Goal: Information Seeking & Learning: Learn about a topic

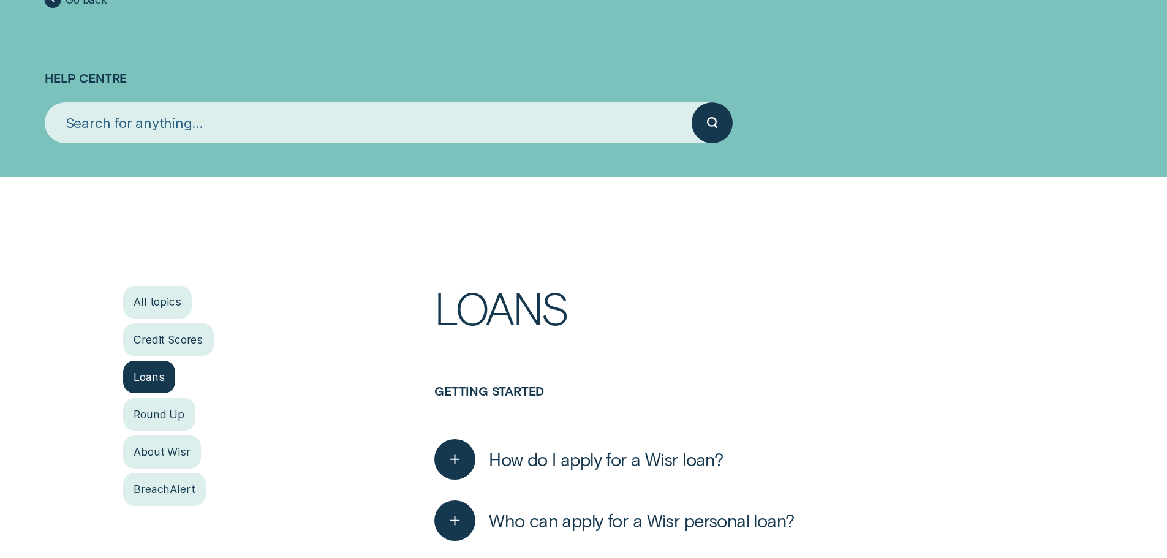
scroll to position [184, 0]
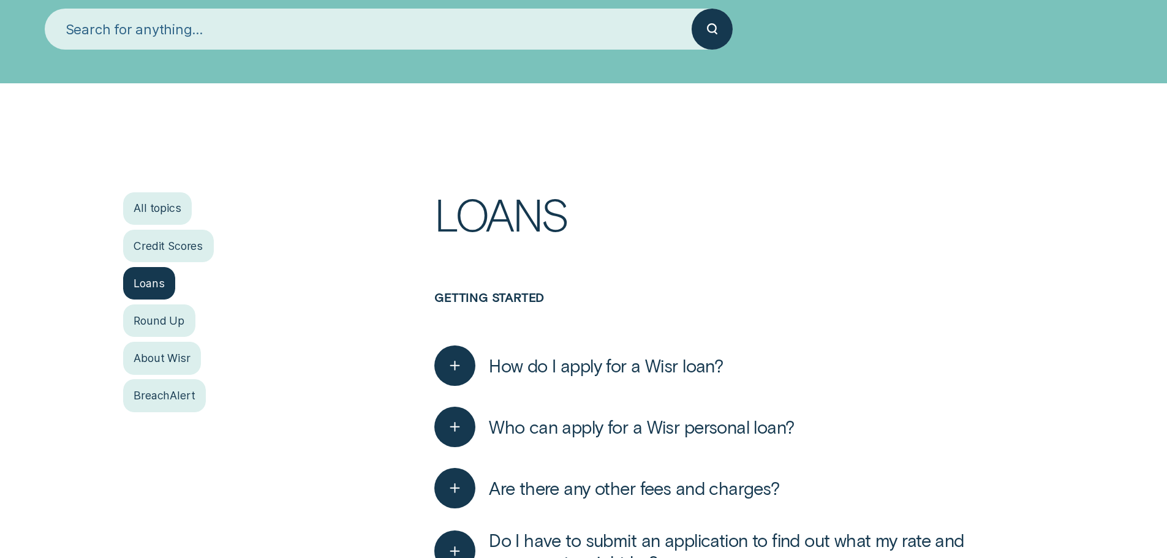
drag, startPoint x: 650, startPoint y: 348, endPoint x: 675, endPoint y: 314, distance: 43.0
click at [657, 341] on div "How do I apply for a Wisr loan? You can apply for a Wisr loan in minutes! The f…" at bounding box center [738, 365] width 609 height 61
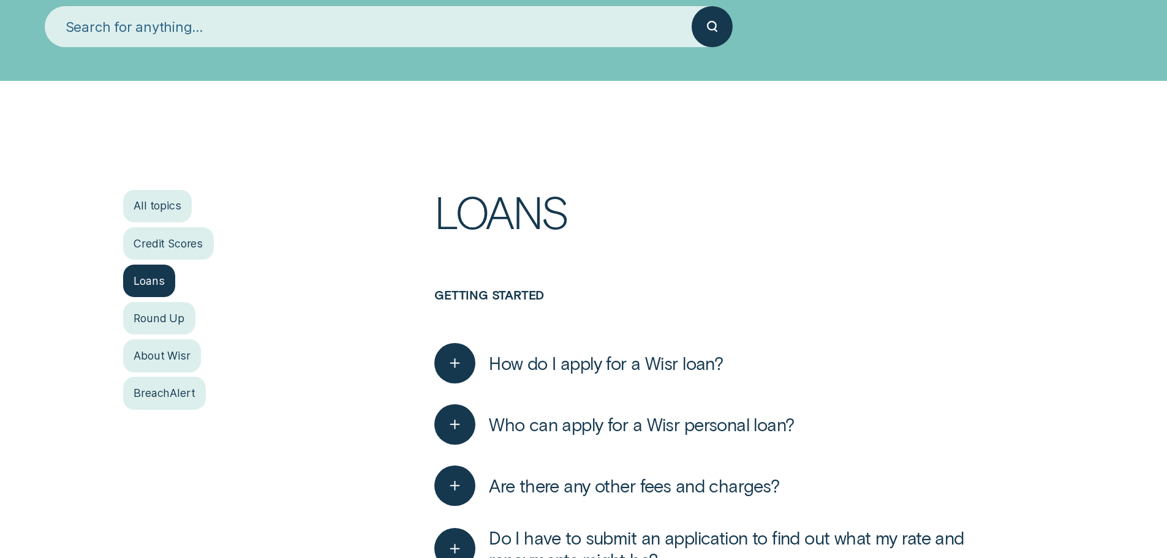
scroll to position [306, 0]
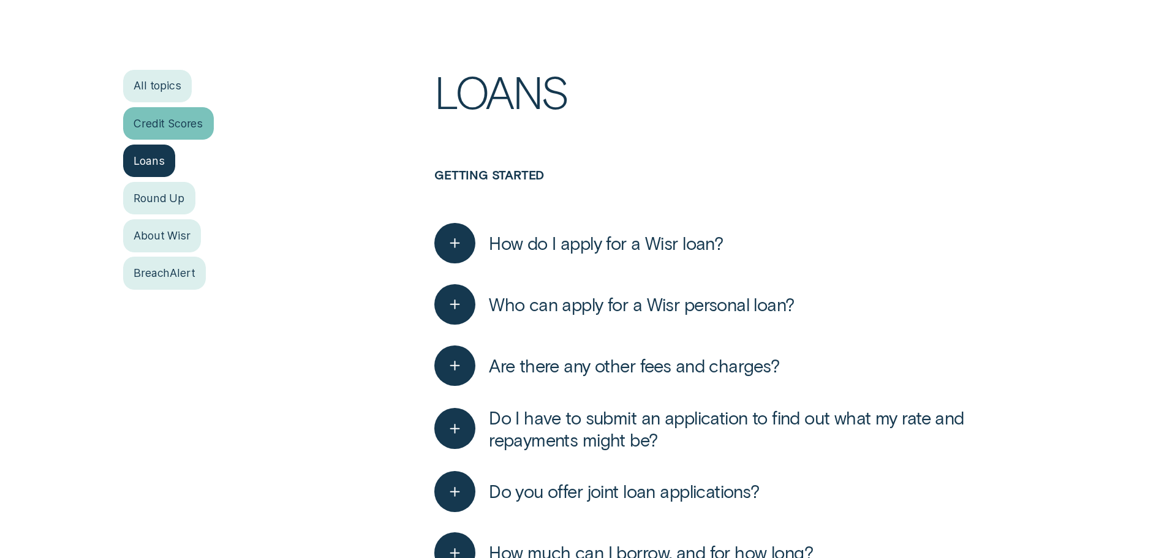
click at [187, 125] on div "Credit Scores" at bounding box center [168, 123] width 91 height 32
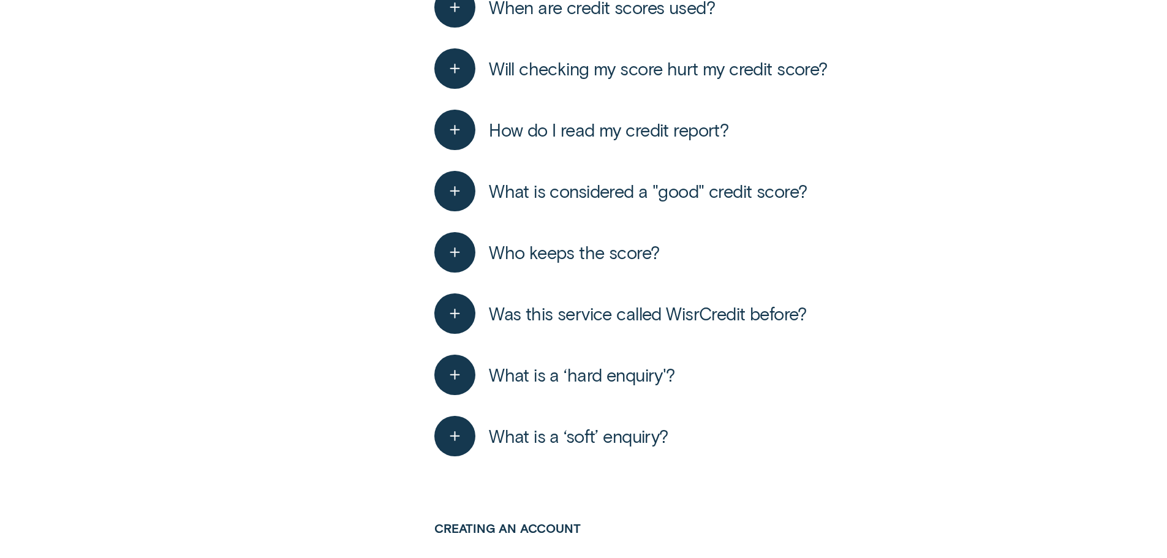
scroll to position [612, 0]
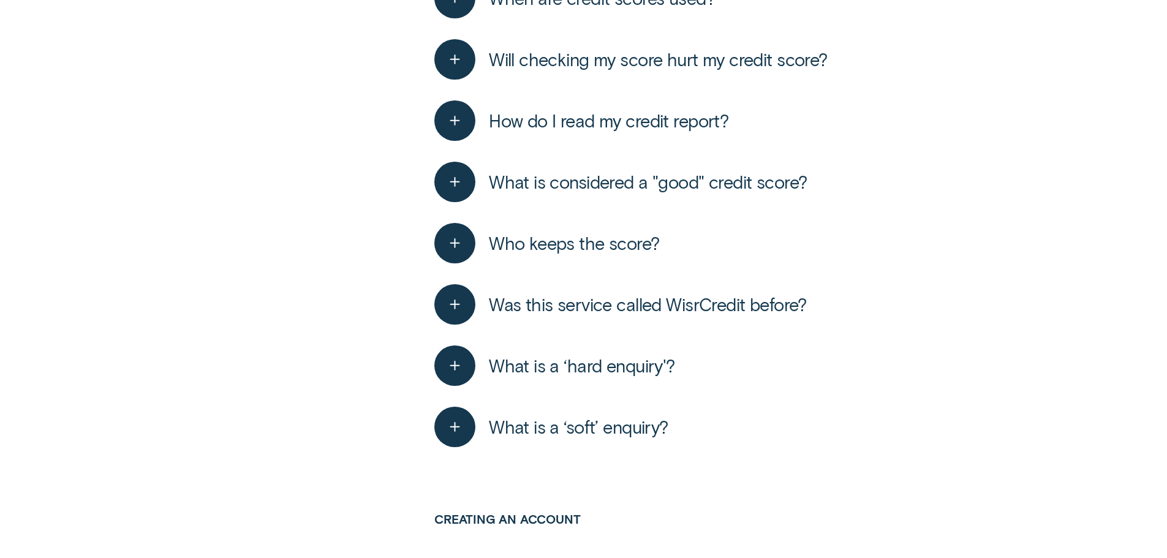
click at [568, 424] on span "What is a ‘soft’ enquiry?" at bounding box center [578, 427] width 179 height 22
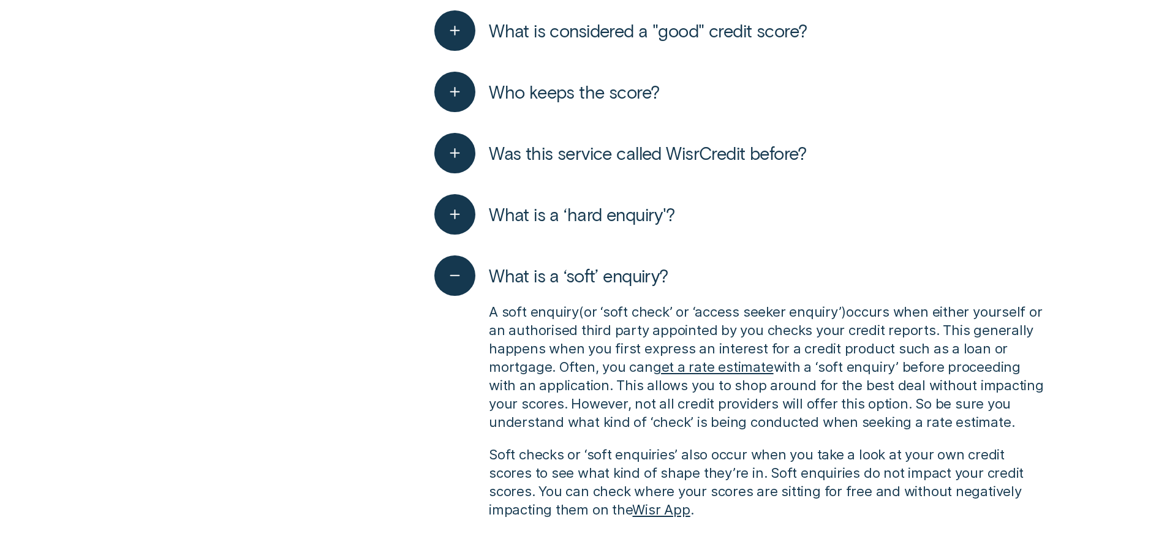
scroll to position [857, 0]
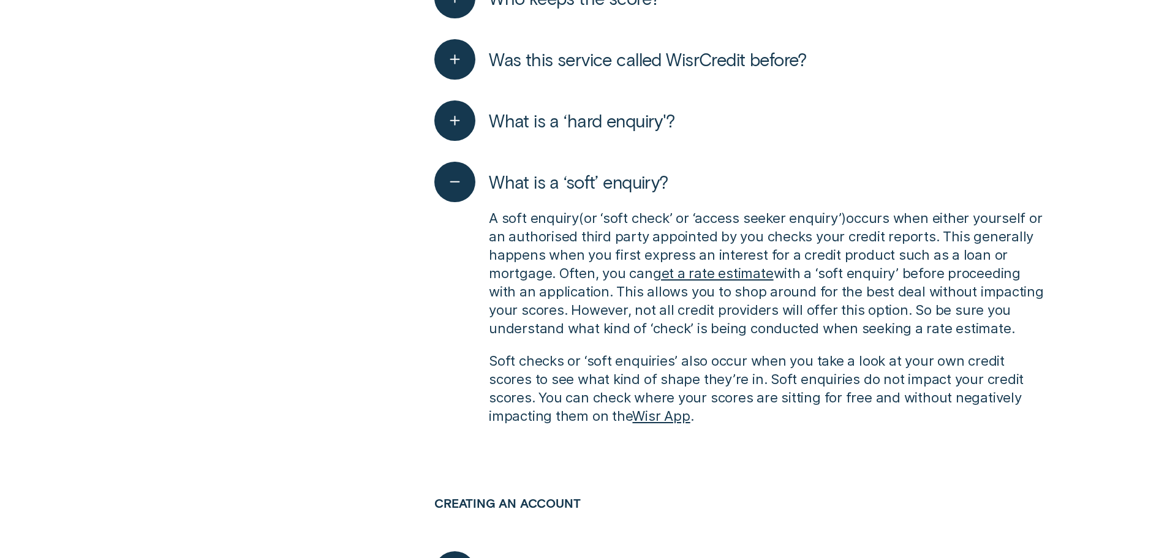
click at [636, 226] on p "A soft enquiry ( or ‘soft check’ or ‘access seeker enquiry’ ) occurs when eithe…" at bounding box center [766, 273] width 555 height 129
drag, startPoint x: 596, startPoint y: 233, endPoint x: 895, endPoint y: 227, distance: 299.5
click at [831, 228] on p "A soft enquiry ( or ‘soft check’ or ‘access seeker enquiry’ ) occurs when eithe…" at bounding box center [766, 273] width 555 height 129
click at [906, 227] on p "A soft enquiry ( or ‘soft check’ or ‘access seeker enquiry’ ) occurs when eithe…" at bounding box center [766, 273] width 555 height 129
drag, startPoint x: 855, startPoint y: 216, endPoint x: 916, endPoint y: 219, distance: 61.3
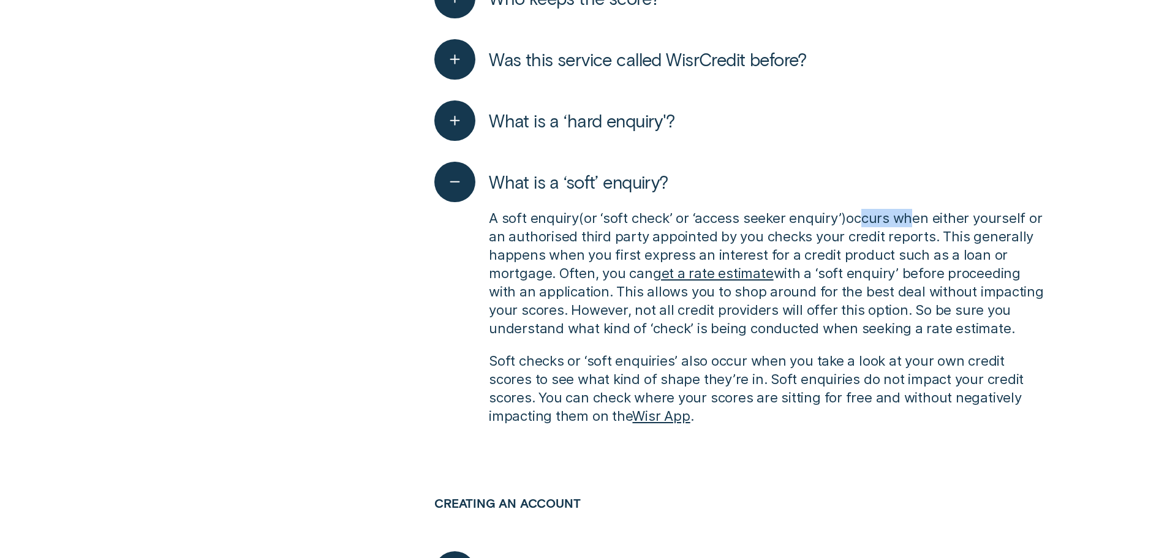
click at [916, 219] on p "A soft enquiry ( or ‘soft check’ or ‘access seeker enquiry’ ) occurs when eithe…" at bounding box center [766, 273] width 555 height 129
drag, startPoint x: 916, startPoint y: 219, endPoint x: 943, endPoint y: 228, distance: 27.9
click at [918, 220] on p "A soft enquiry ( or ‘soft check’ or ‘access seeker enquiry’ ) occurs when eithe…" at bounding box center [766, 273] width 555 height 129
click at [943, 228] on p "A soft enquiry ( or ‘soft check’ or ‘access seeker enquiry’ ) occurs when eithe…" at bounding box center [766, 273] width 555 height 129
drag, startPoint x: 935, startPoint y: 230, endPoint x: 663, endPoint y: 258, distance: 273.4
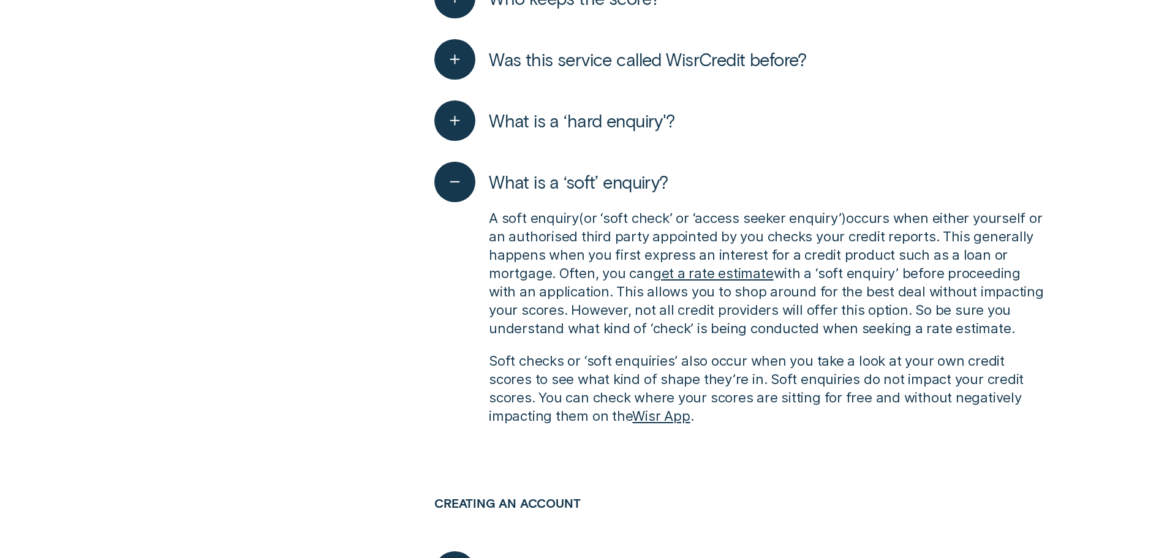
click at [917, 230] on p "A soft enquiry ( or ‘soft check’ or ‘access seeker enquiry’ ) occurs when eithe…" at bounding box center [766, 273] width 555 height 129
click at [827, 263] on p "A soft enquiry ( or ‘soft check’ or ‘access seeker enquiry’ ) occurs when eithe…" at bounding box center [766, 273] width 555 height 129
click at [737, 318] on p "A soft enquiry ( or ‘soft check’ or ‘access seeker enquiry’ ) occurs when eithe…" at bounding box center [766, 273] width 555 height 129
click at [837, 328] on p "A soft enquiry ( or ‘soft check’ or ‘access seeker enquiry’ ) occurs when eithe…" at bounding box center [766, 273] width 555 height 129
click at [862, 241] on p "A soft enquiry ( or ‘soft check’ or ‘access seeker enquiry’ ) occurs when eithe…" at bounding box center [766, 273] width 555 height 129
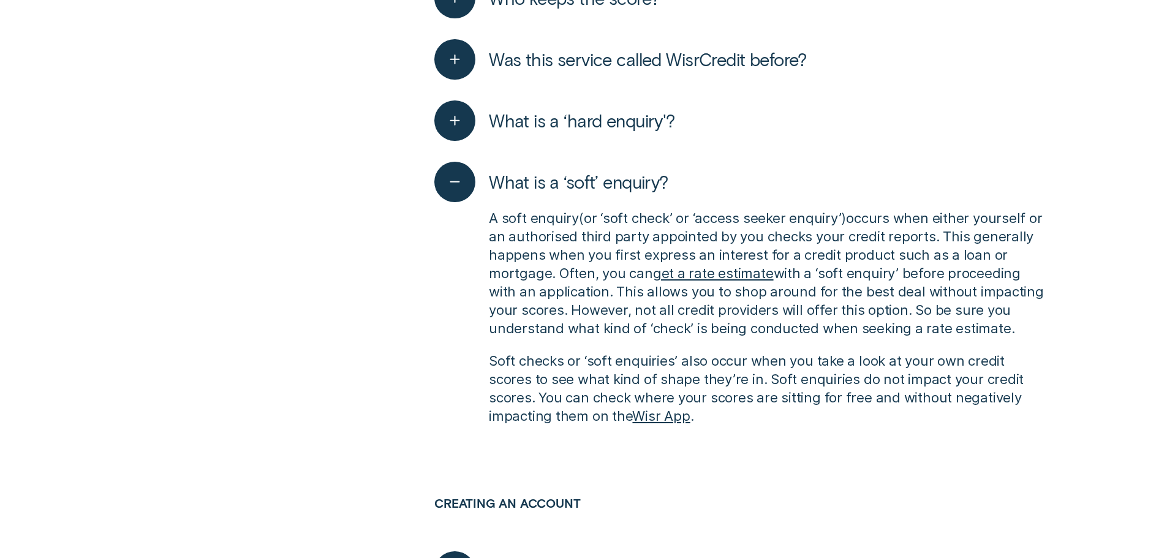
click at [920, 243] on p "A soft enquiry ( or ‘soft check’ or ‘access seeker enquiry’ ) occurs when eithe…" at bounding box center [766, 273] width 555 height 129
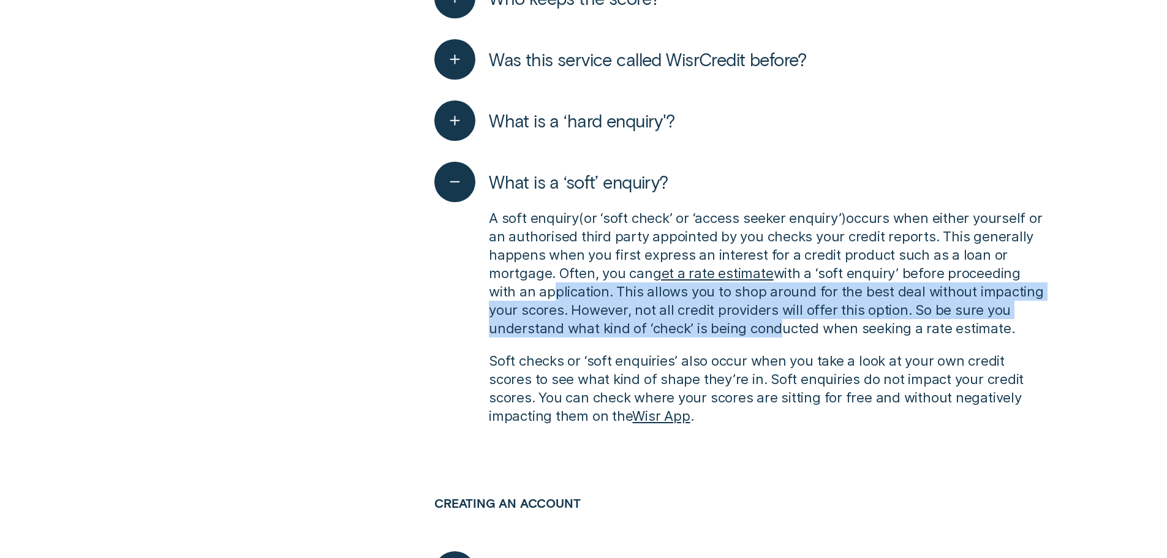
drag, startPoint x: 545, startPoint y: 295, endPoint x: 827, endPoint y: 347, distance: 287.1
click at [823, 347] on div "A soft enquiry ( or ‘soft check’ or ‘access seeker enquiry’ ) occurs when eithe…" at bounding box center [738, 316] width 609 height 229
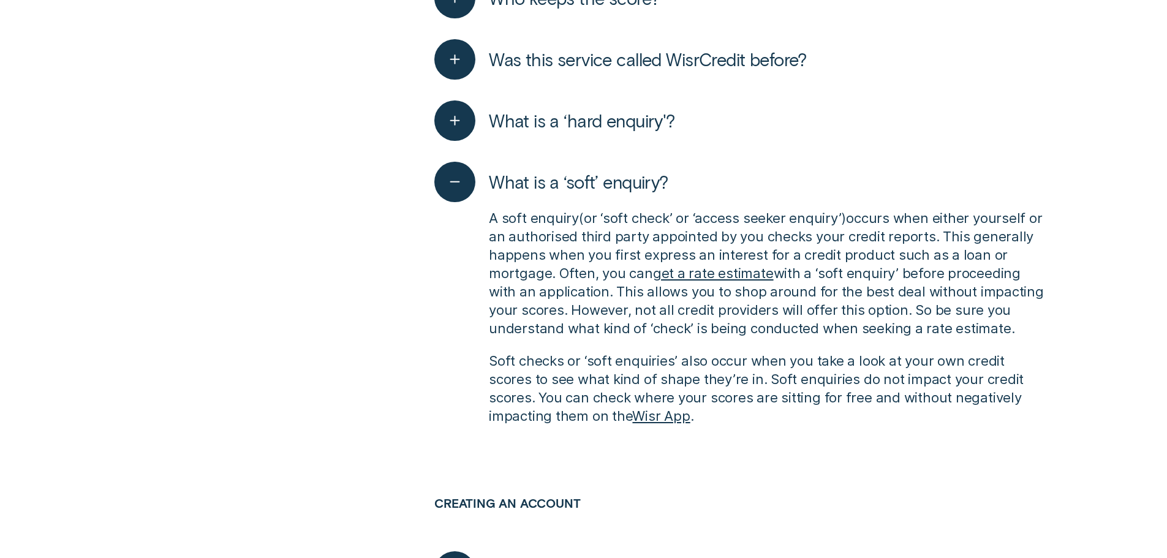
click at [827, 347] on div "A soft enquiry ( or ‘soft check’ or ‘access seeker enquiry’ ) occurs when eithe…" at bounding box center [738, 316] width 609 height 229
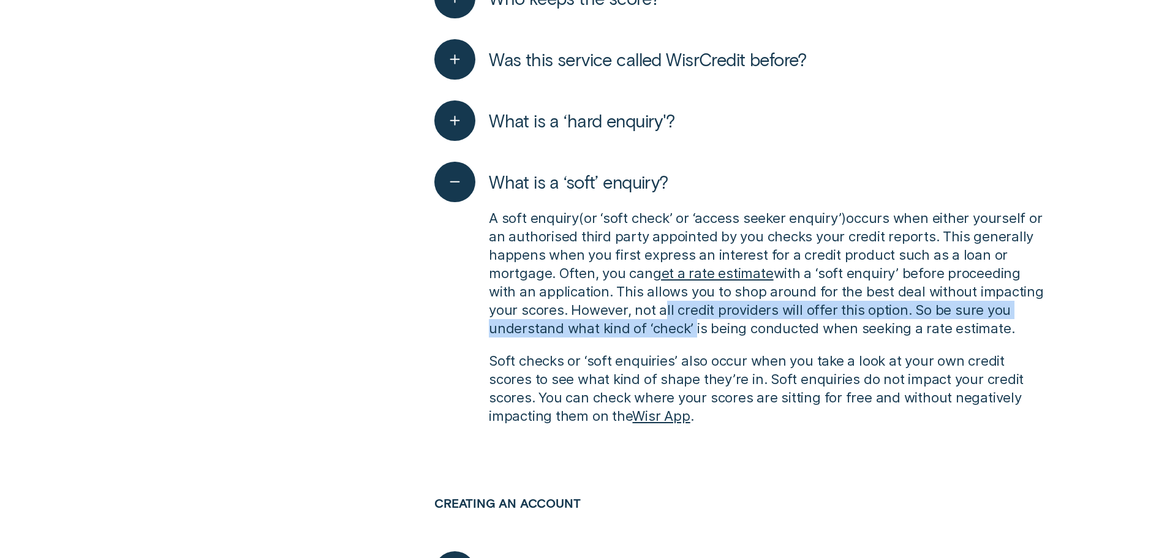
click at [632, 314] on p "A soft enquiry ( or ‘soft check’ or ‘access seeker enquiry’ ) occurs when eithe…" at bounding box center [766, 273] width 555 height 129
click at [803, 314] on p "A soft enquiry ( or ‘soft check’ or ‘access seeker enquiry’ ) occurs when eithe…" at bounding box center [766, 273] width 555 height 129
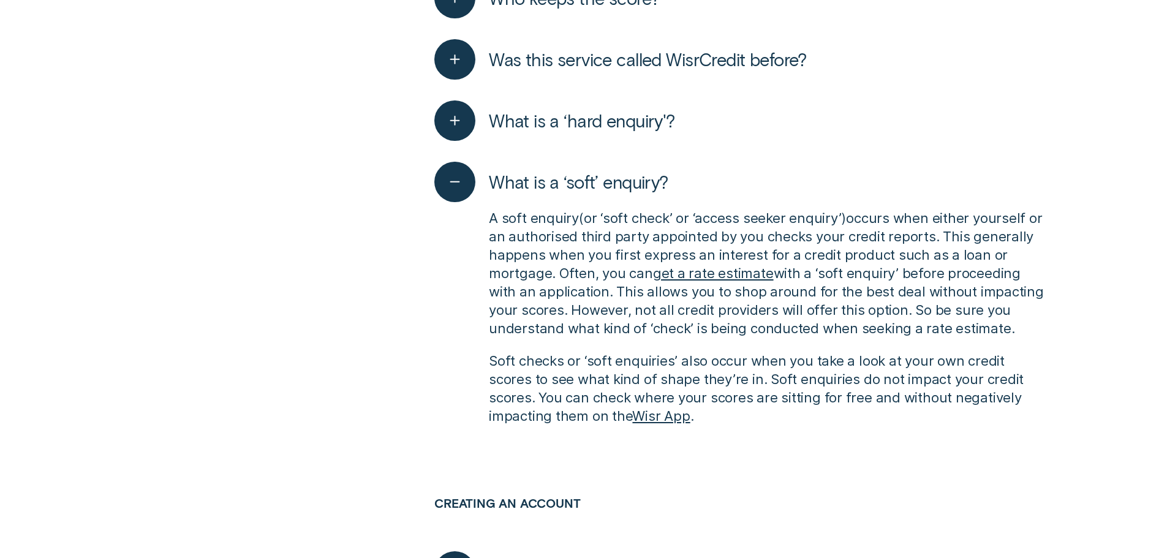
click at [737, 318] on p "A soft enquiry ( or ‘soft check’ or ‘access seeker enquiry’ ) occurs when eithe…" at bounding box center [766, 273] width 555 height 129
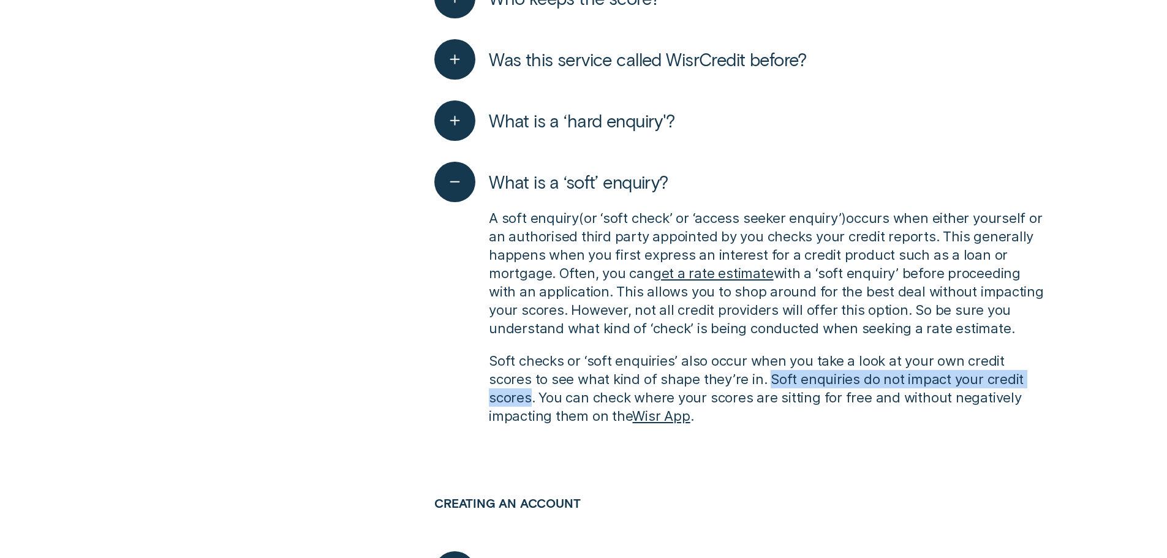
drag, startPoint x: 1014, startPoint y: 378, endPoint x: 723, endPoint y: 373, distance: 291.6
click at [723, 373] on p "Soft checks or ‘soft enquiries’ also occur when you take a look at your own cre…" at bounding box center [766, 388] width 555 height 73
copy p "Soft enquiries do not impact your credit scores"
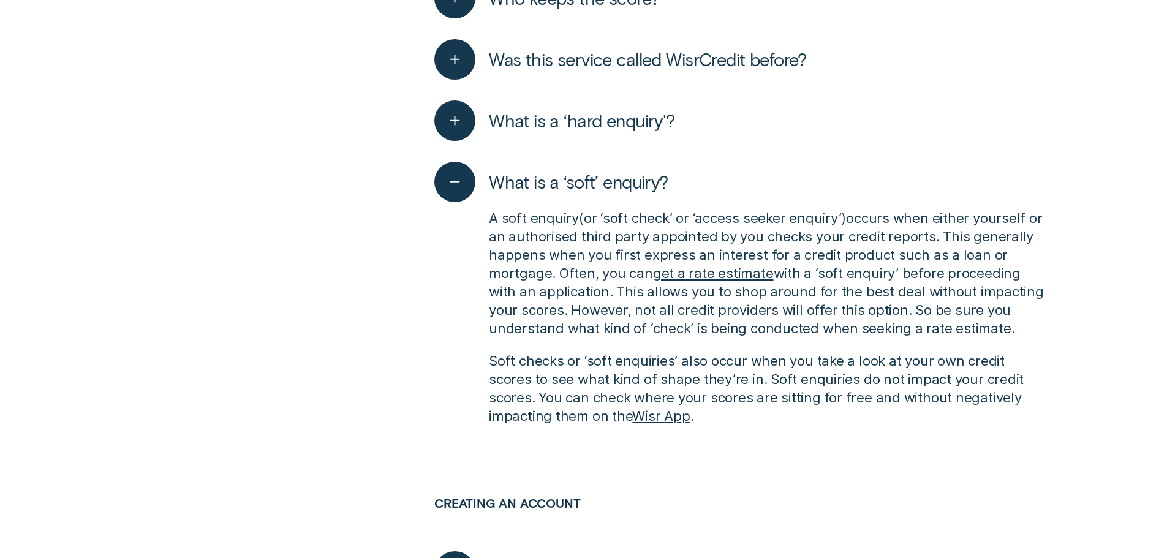
click at [799, 424] on p "Soft checks or ‘soft enquiries’ also occur when you take a look at your own cre…" at bounding box center [766, 388] width 555 height 73
